Goal: Transaction & Acquisition: Purchase product/service

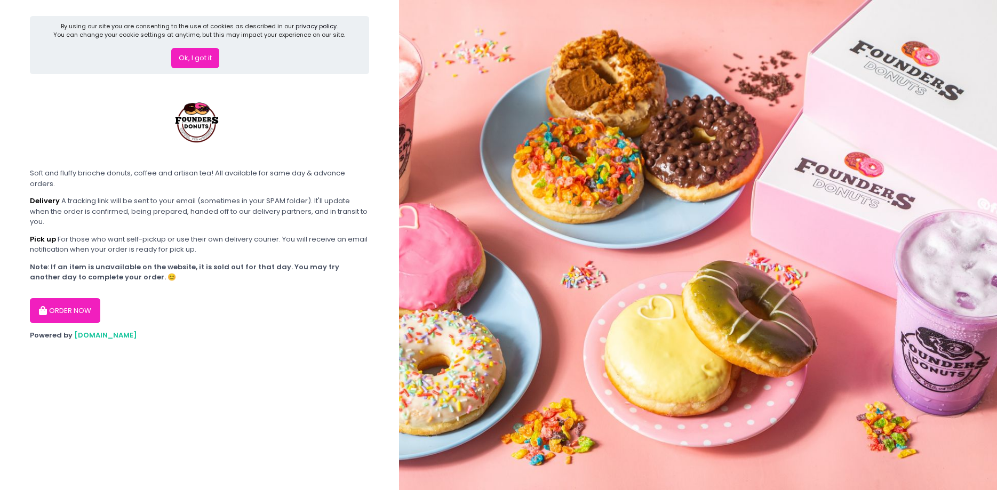
click at [200, 53] on button "Ok, I got it" at bounding box center [195, 58] width 48 height 20
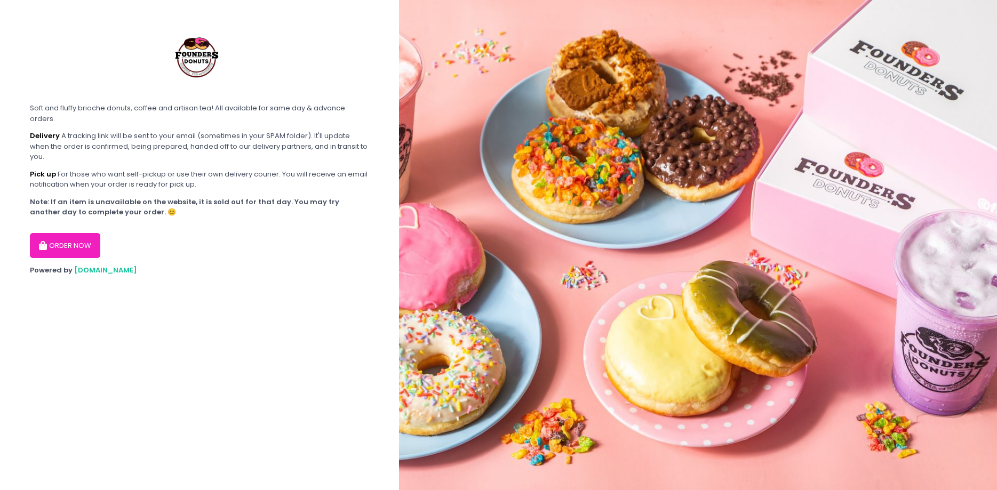
click at [79, 248] on button "ORDER NOW" at bounding box center [65, 246] width 70 height 26
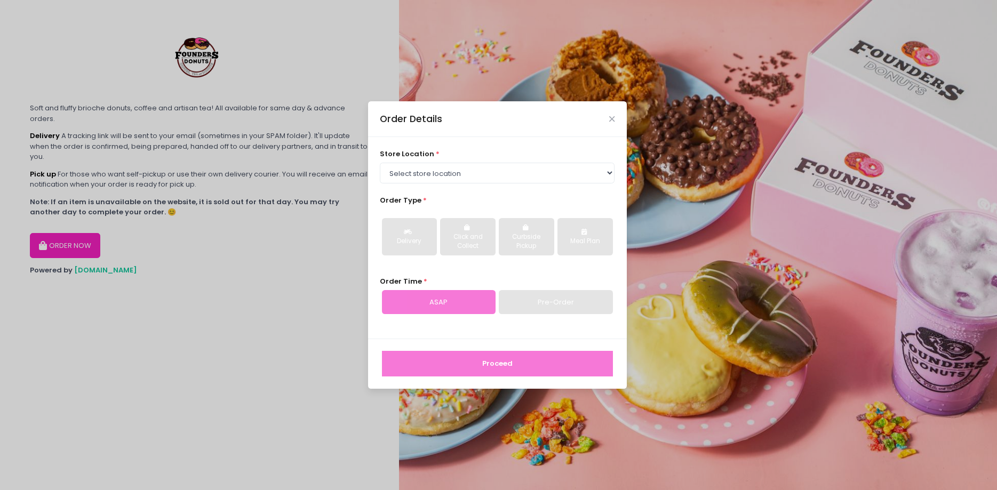
click at [607, 119] on div "Order Details" at bounding box center [497, 118] width 259 height 35
click at [615, 121] on div "Order Details" at bounding box center [497, 118] width 259 height 35
click at [380, 163] on select "Select store location Founders Donuts - [PERSON_NAME] Founders Donuts - [GEOGRA…" at bounding box center [497, 173] width 235 height 20
select select "6823519f7f461c106b9614ee"
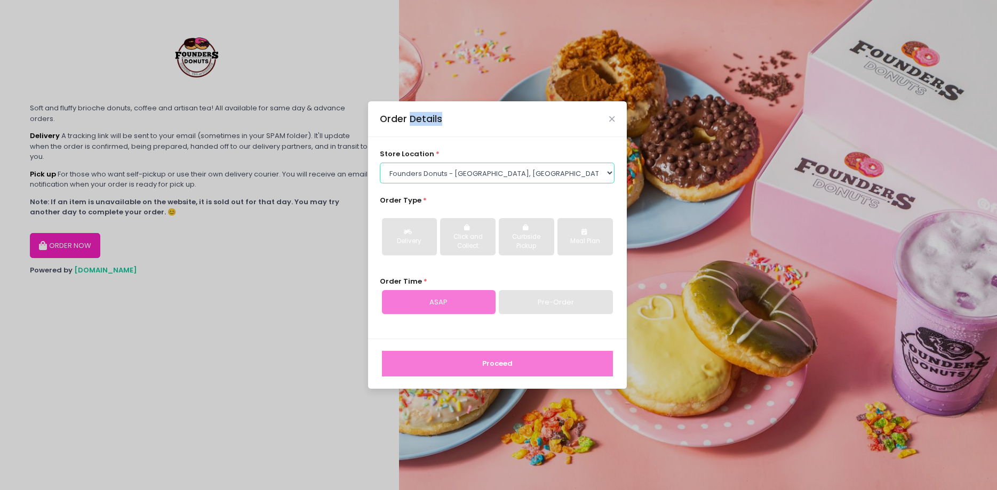
click option "Founders Donuts - [GEOGRAPHIC_DATA], [GEOGRAPHIC_DATA]" at bounding box center [0, 0] width 0 height 0
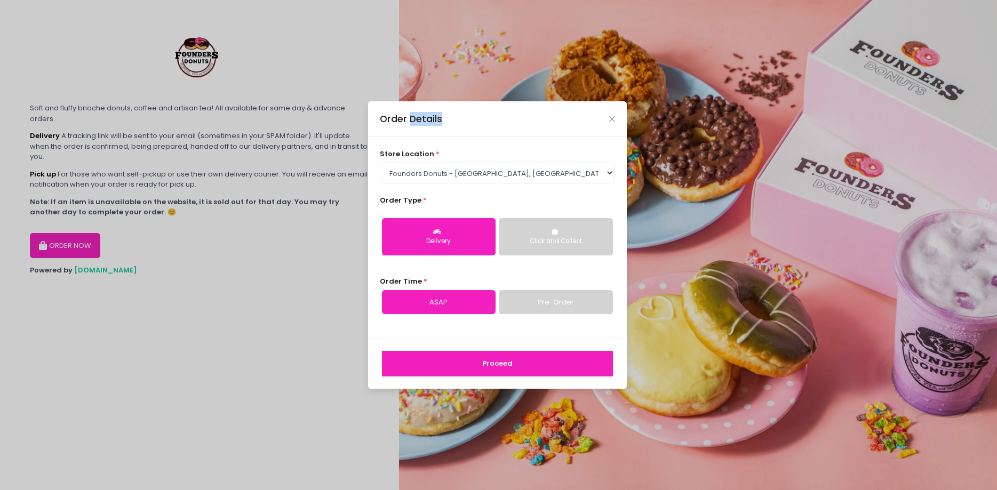
click at [456, 230] on button "Delivery" at bounding box center [439, 236] width 114 height 37
click at [448, 238] on div "Delivery" at bounding box center [438, 242] width 99 height 10
click at [485, 367] on button "Proceed" at bounding box center [497, 364] width 231 height 26
